Goal: Task Accomplishment & Management: Manage account settings

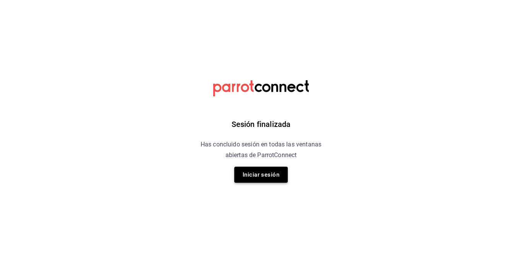
click at [258, 175] on button "Iniciar sesión" at bounding box center [261, 175] width 54 height 16
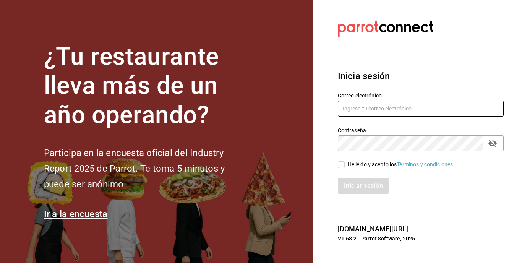
type input "[EMAIL_ADDRESS][DOMAIN_NAME]"
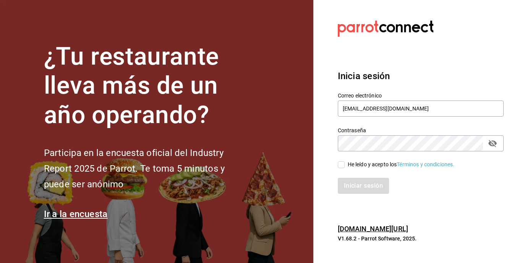
click at [343, 166] on input "He leído y acepto los Términos y condiciones." at bounding box center [341, 164] width 7 height 7
checkbox input "true"
click at [377, 188] on button "Iniciar sesión" at bounding box center [364, 186] width 52 height 16
